Goal: Transaction & Acquisition: Purchase product/service

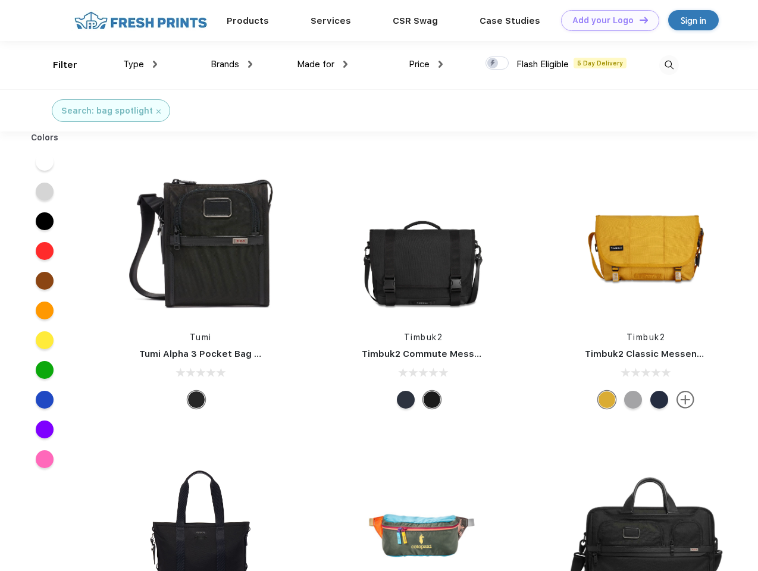
click at [606, 20] on link "Add your Logo Design Tool" at bounding box center [610, 20] width 98 height 21
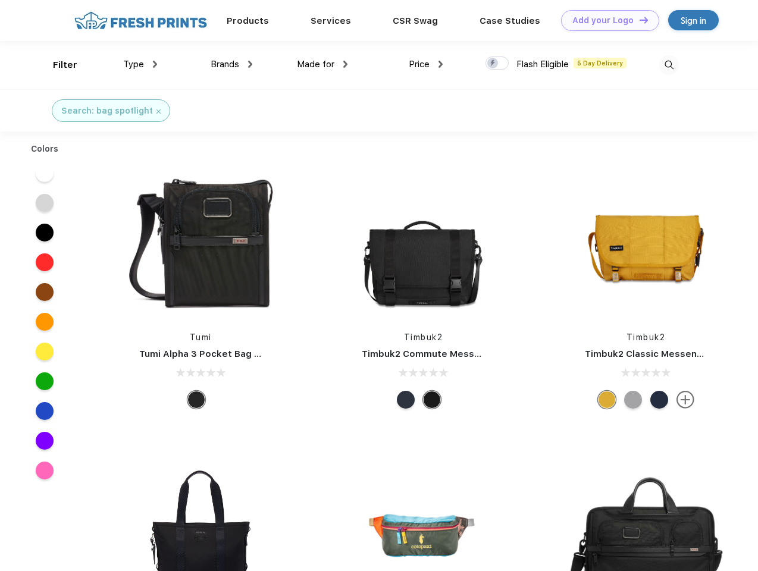
click at [0, 0] on div "Design Tool" at bounding box center [0, 0] width 0 height 0
click at [639, 20] on link "Add your Logo Design Tool" at bounding box center [610, 20] width 98 height 21
click at [57, 65] on div "Filter" at bounding box center [65, 65] width 24 height 14
click at [140, 64] on span "Type" at bounding box center [133, 64] width 21 height 11
click at [231, 64] on span "Brands" at bounding box center [225, 64] width 29 height 11
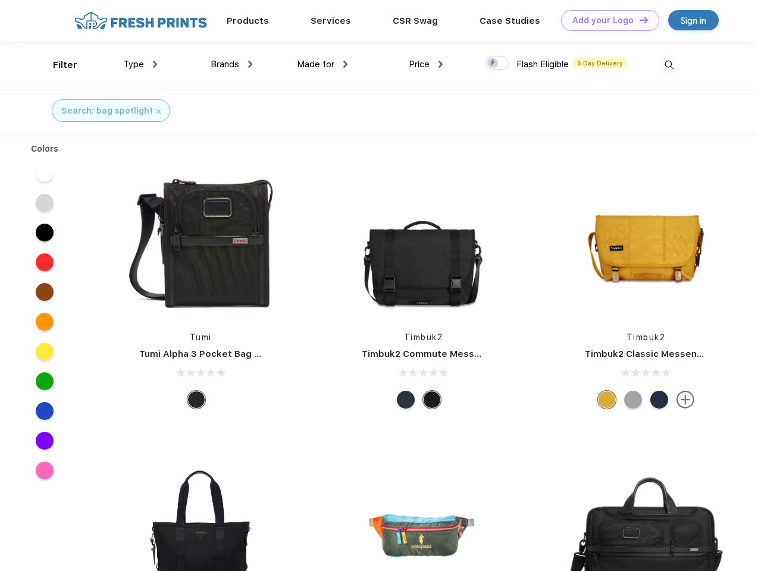
click at [323, 64] on span "Made for" at bounding box center [315, 64] width 37 height 11
click at [426, 64] on span "Price" at bounding box center [419, 64] width 21 height 11
click at [497, 64] on div at bounding box center [497, 63] width 23 height 13
click at [493, 64] on input "checkbox" at bounding box center [490, 60] width 8 height 8
click at [669, 65] on img at bounding box center [669, 65] width 20 height 20
